Goal: Information Seeking & Learning: Learn about a topic

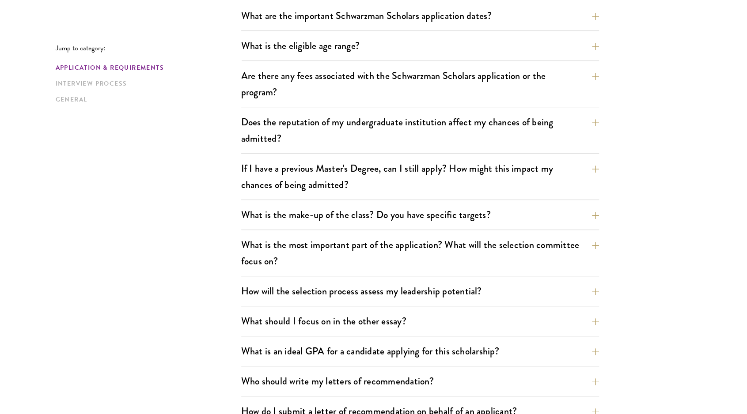
scroll to position [298, 0]
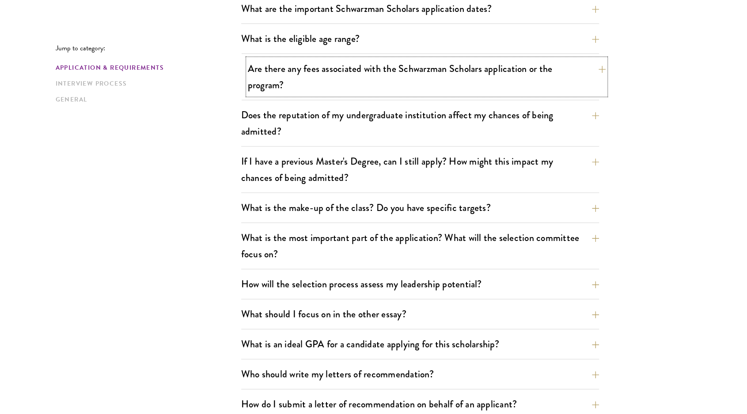
click at [369, 85] on button "Are there any fees associated with the Schwarzman Scholars application or the p…" at bounding box center [427, 77] width 358 height 36
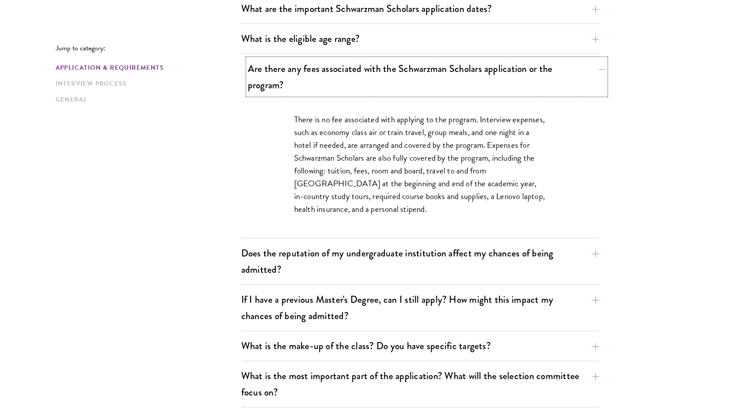
click at [393, 82] on button "Are there any fees associated with the Schwarzman Scholars application or the p…" at bounding box center [427, 77] width 358 height 36
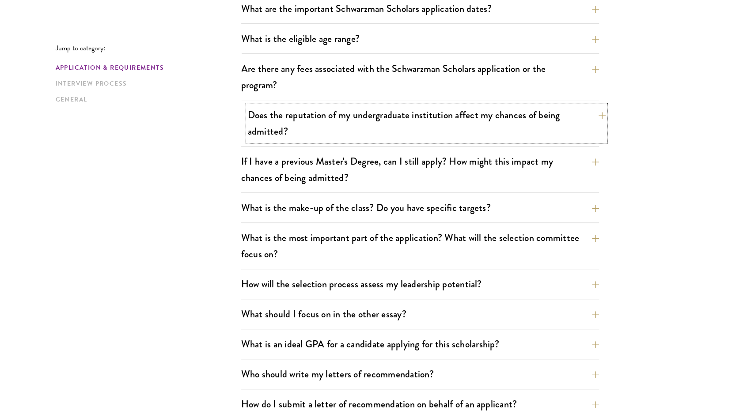
click at [435, 108] on button "Does the reputation of my undergraduate institution affect my chances of being …" at bounding box center [427, 123] width 358 height 36
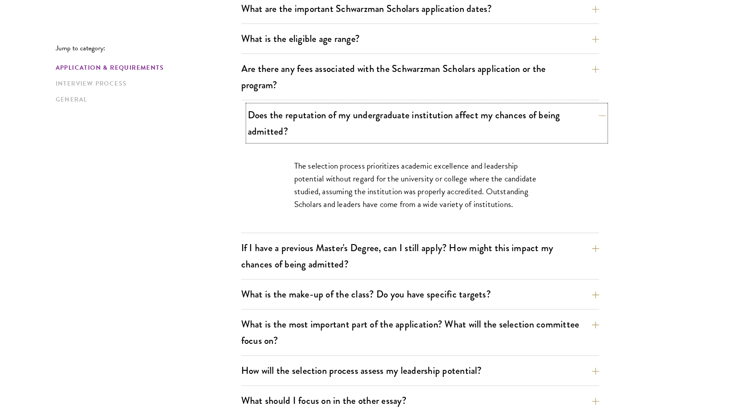
click at [442, 125] on button "Does the reputation of my undergraduate institution affect my chances of being …" at bounding box center [427, 123] width 358 height 36
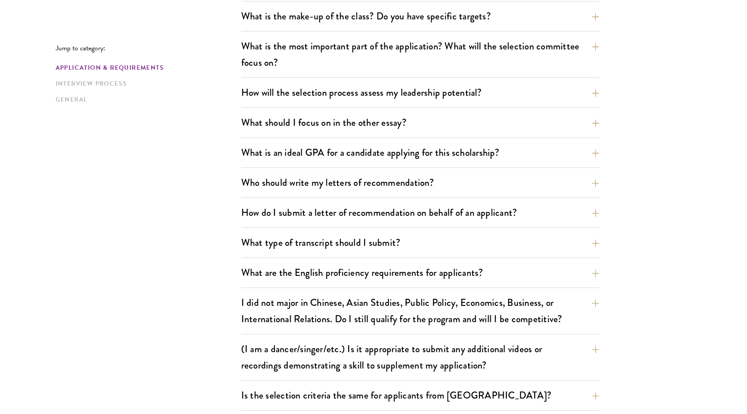
scroll to position [490, 0]
click at [492, 17] on button "What is the make-up of the class? Do you have specific targets?" at bounding box center [427, 16] width 358 height 20
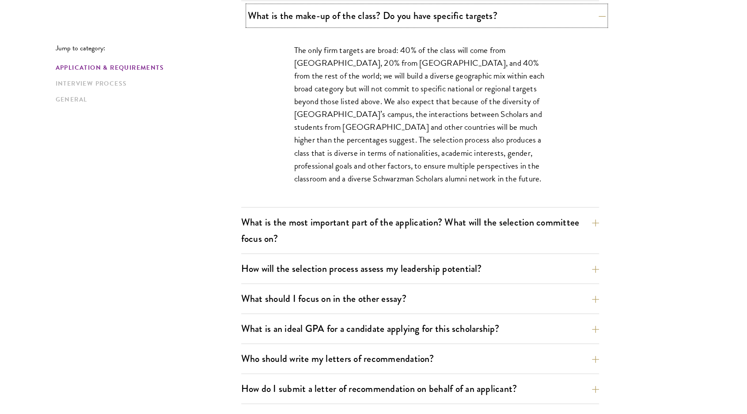
click at [481, 16] on button "What is the make-up of the class? Do you have specific targets?" at bounding box center [427, 16] width 358 height 20
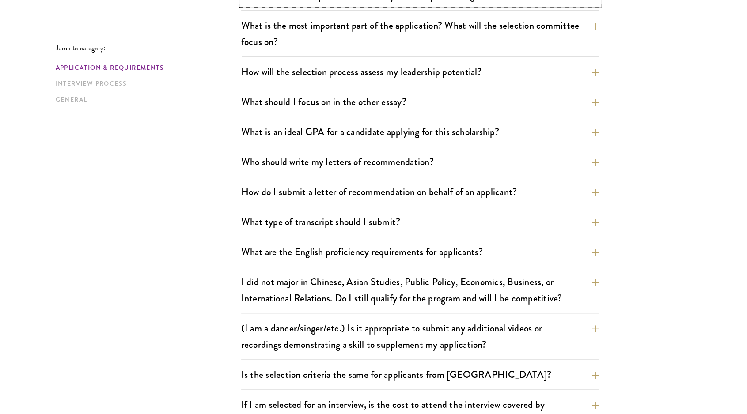
scroll to position [512, 0]
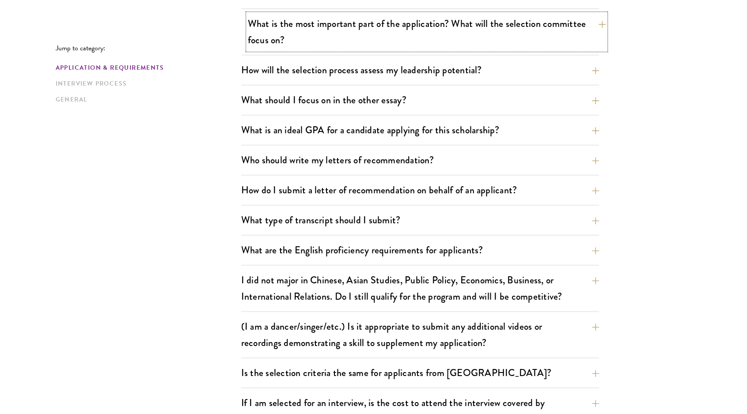
click at [528, 40] on button "What is the most important part of the application? What will the selection com…" at bounding box center [427, 32] width 358 height 36
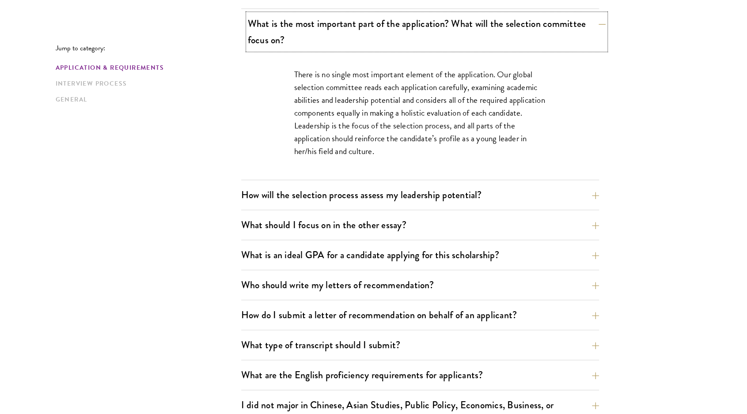
click at [542, 38] on button "What is the most important part of the application? What will the selection com…" at bounding box center [427, 32] width 358 height 36
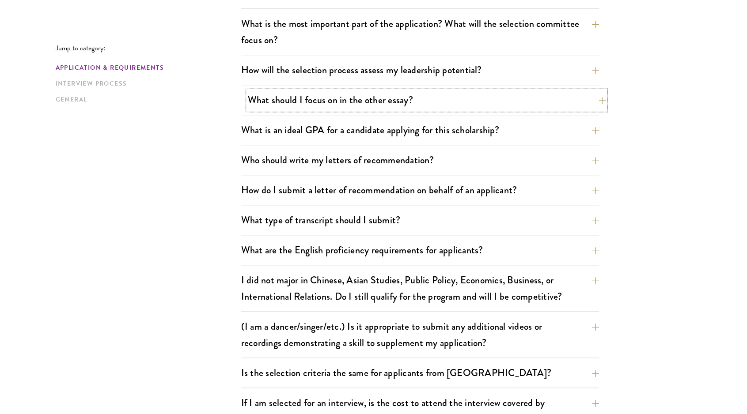
click at [478, 95] on button "What should I focus on in the other essay?" at bounding box center [427, 100] width 358 height 20
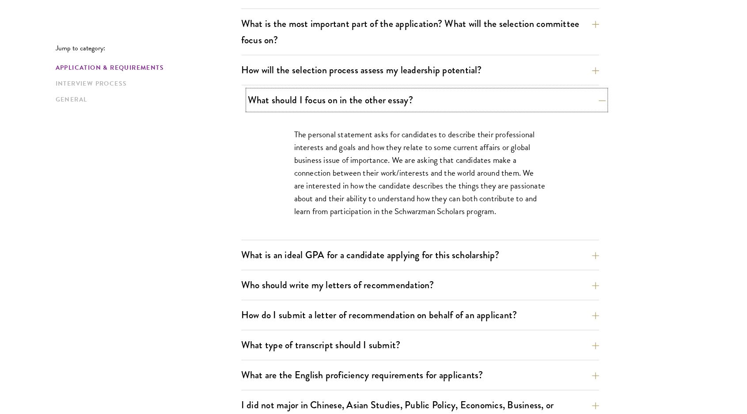
click at [431, 99] on button "What should I focus on in the other essay?" at bounding box center [427, 100] width 358 height 20
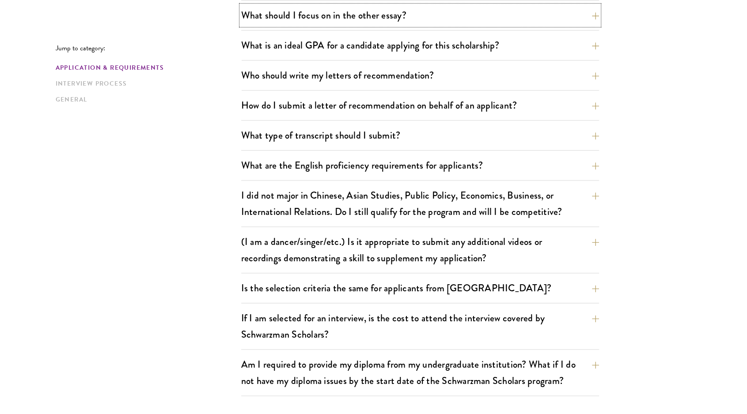
scroll to position [604, 0]
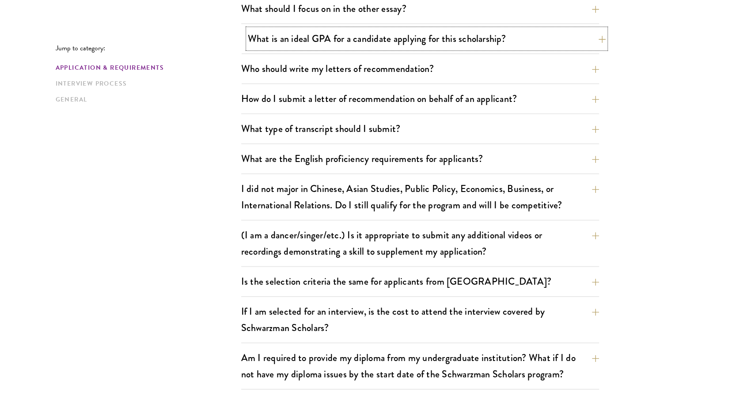
click at [435, 46] on button "What is an ideal GPA for a candidate applying for this scholarship?" at bounding box center [427, 39] width 358 height 20
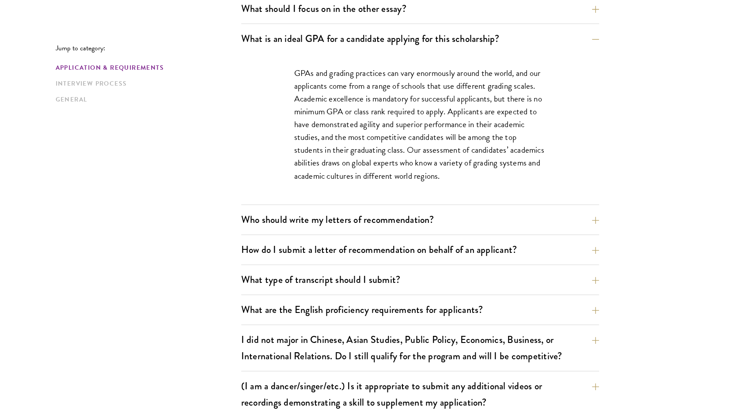
click at [397, 207] on div "What are the important Schwarzman Scholars application dates? Applicants who ho…" at bounding box center [420, 117] width 358 height 848
click at [400, 222] on button "Who should write my letters of recommendation?" at bounding box center [427, 220] width 358 height 20
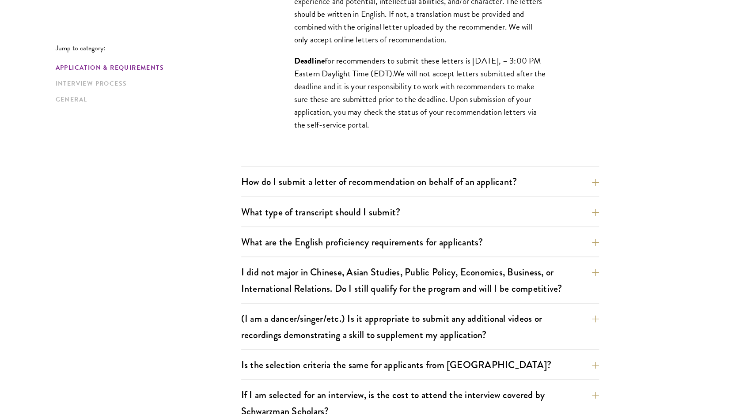
scroll to position [918, 0]
click at [352, 182] on button "How do I submit a letter of recommendation on behalf of an applicant?" at bounding box center [427, 181] width 358 height 20
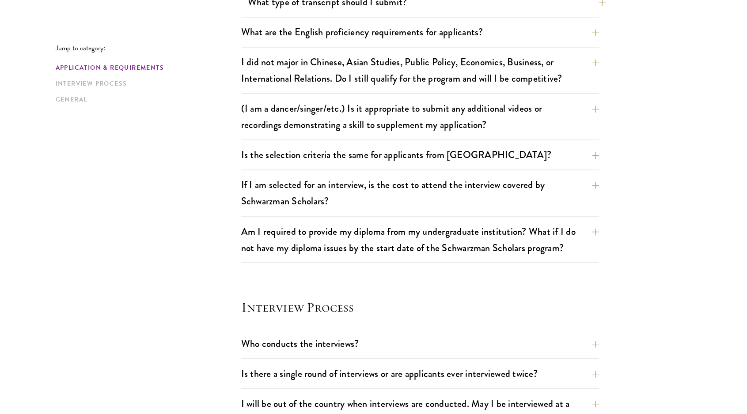
scroll to position [914, 0]
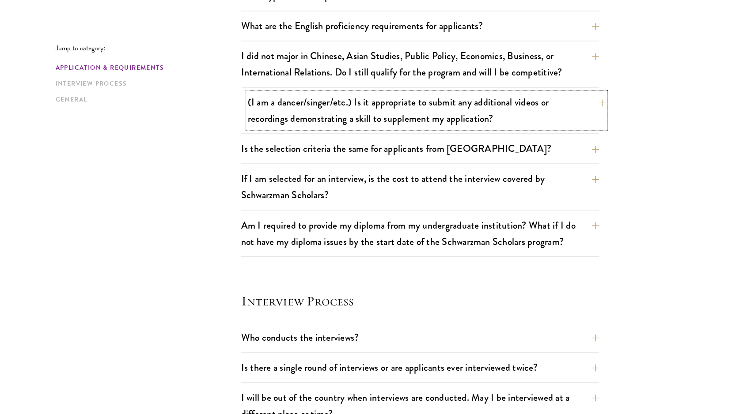
click at [560, 120] on button "(I am a dancer/singer/etc.) Is it appropriate to submit any additional videos o…" at bounding box center [427, 110] width 358 height 36
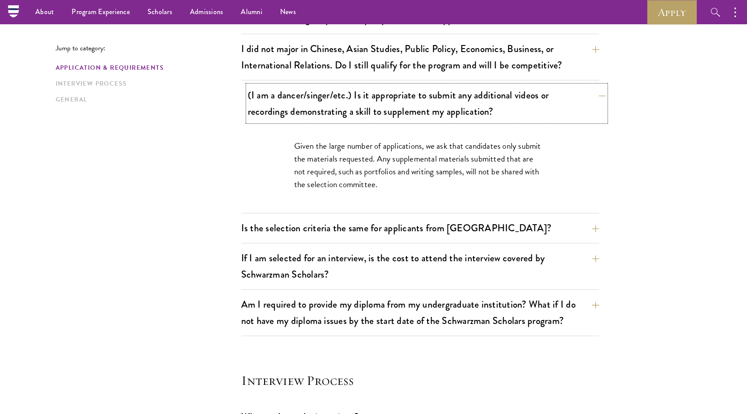
scroll to position [737, 0]
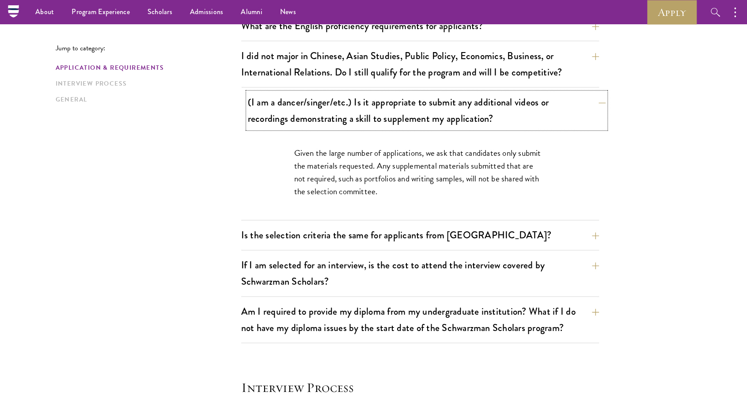
click at [535, 113] on button "(I am a dancer/singer/etc.) Is it appropriate to submit any additional videos o…" at bounding box center [427, 110] width 358 height 36
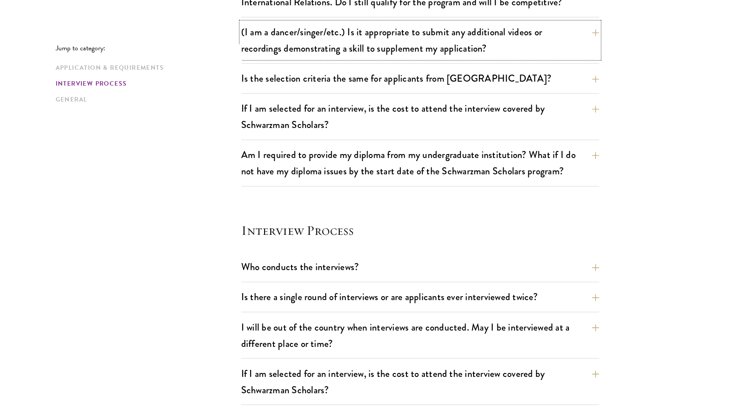
scroll to position [808, 0]
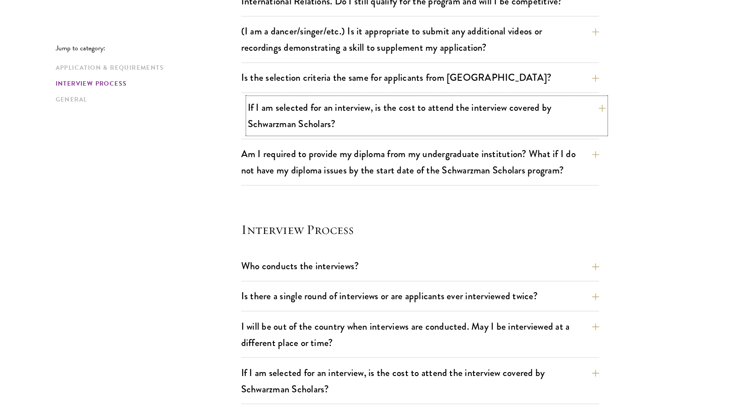
click at [488, 130] on button "If I am selected for an interview, is the cost to attend the interview covered …" at bounding box center [427, 116] width 358 height 36
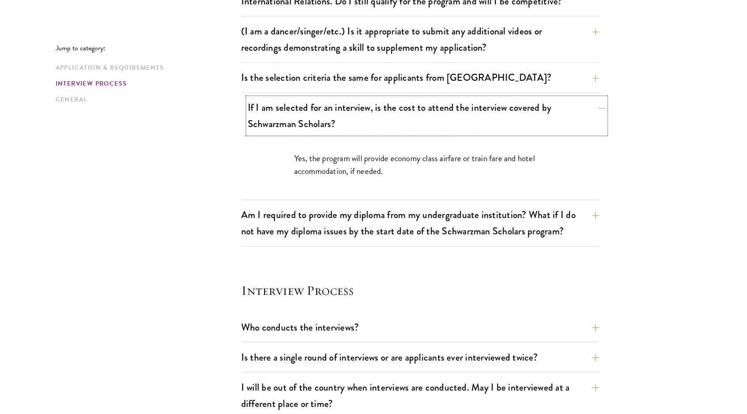
click at [488, 129] on button "If I am selected for an interview, is the cost to attend the interview covered …" at bounding box center [427, 116] width 358 height 36
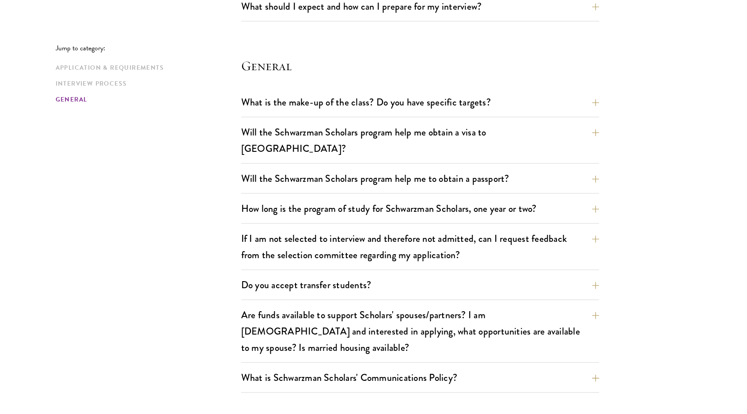
scroll to position [1251, 0]
click at [455, 132] on button "Will the Schwarzman Scholars program help me obtain a visa to China?" at bounding box center [427, 140] width 358 height 36
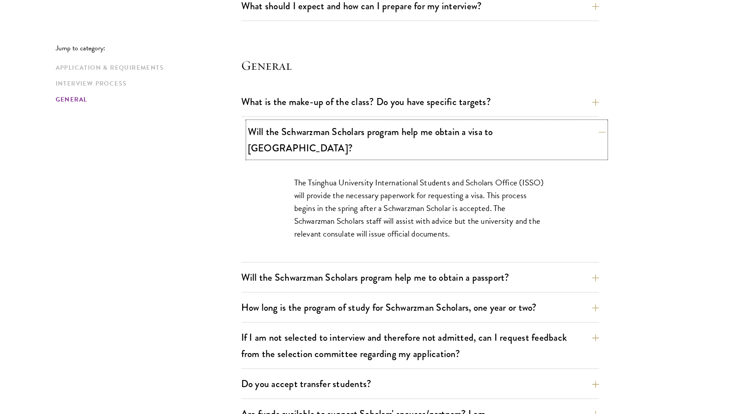
click at [454, 132] on button "Will the Schwarzman Scholars program help me obtain a visa to China?" at bounding box center [427, 140] width 358 height 36
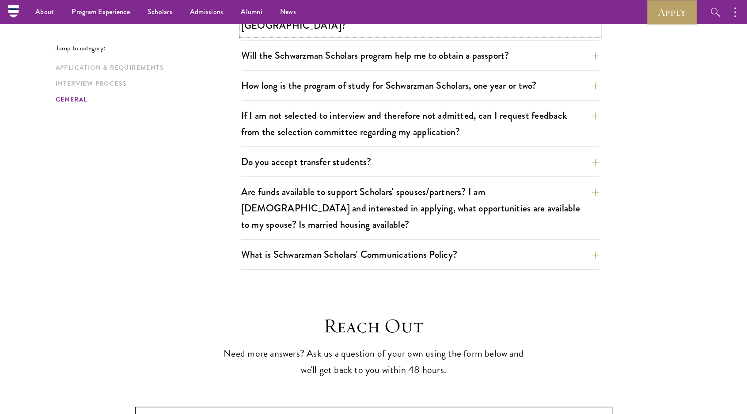
scroll to position [1373, 0]
click at [566, 245] on button "What is Schwarzman Scholars' Communications Policy?" at bounding box center [427, 255] width 358 height 20
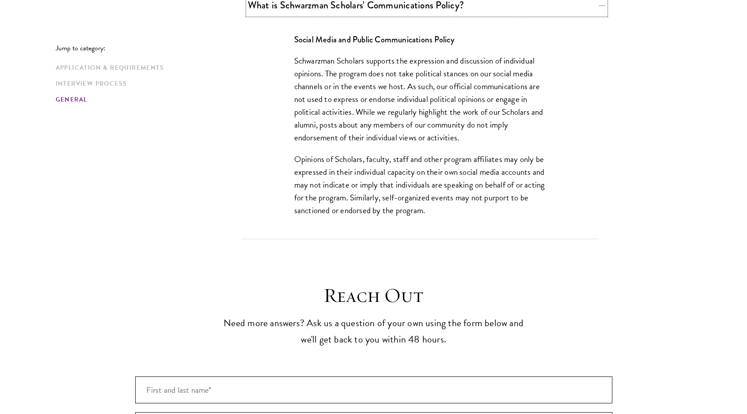
scroll to position [1624, 0]
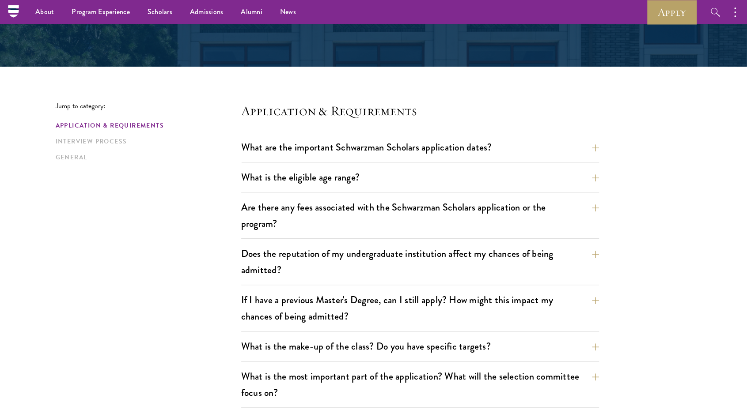
scroll to position [0, 0]
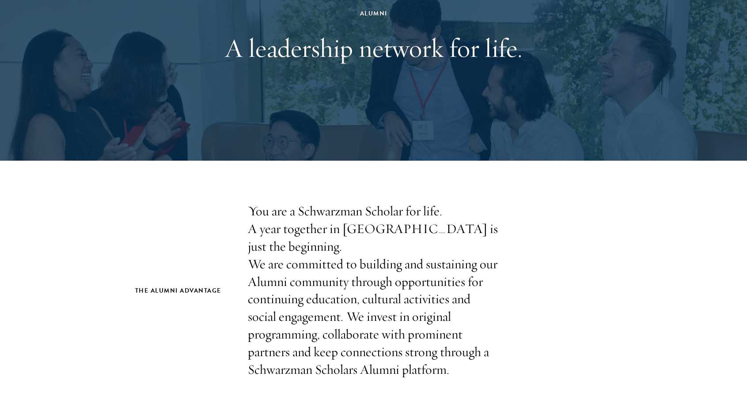
scroll to position [114, 0]
